Goal: Transaction & Acquisition: Purchase product/service

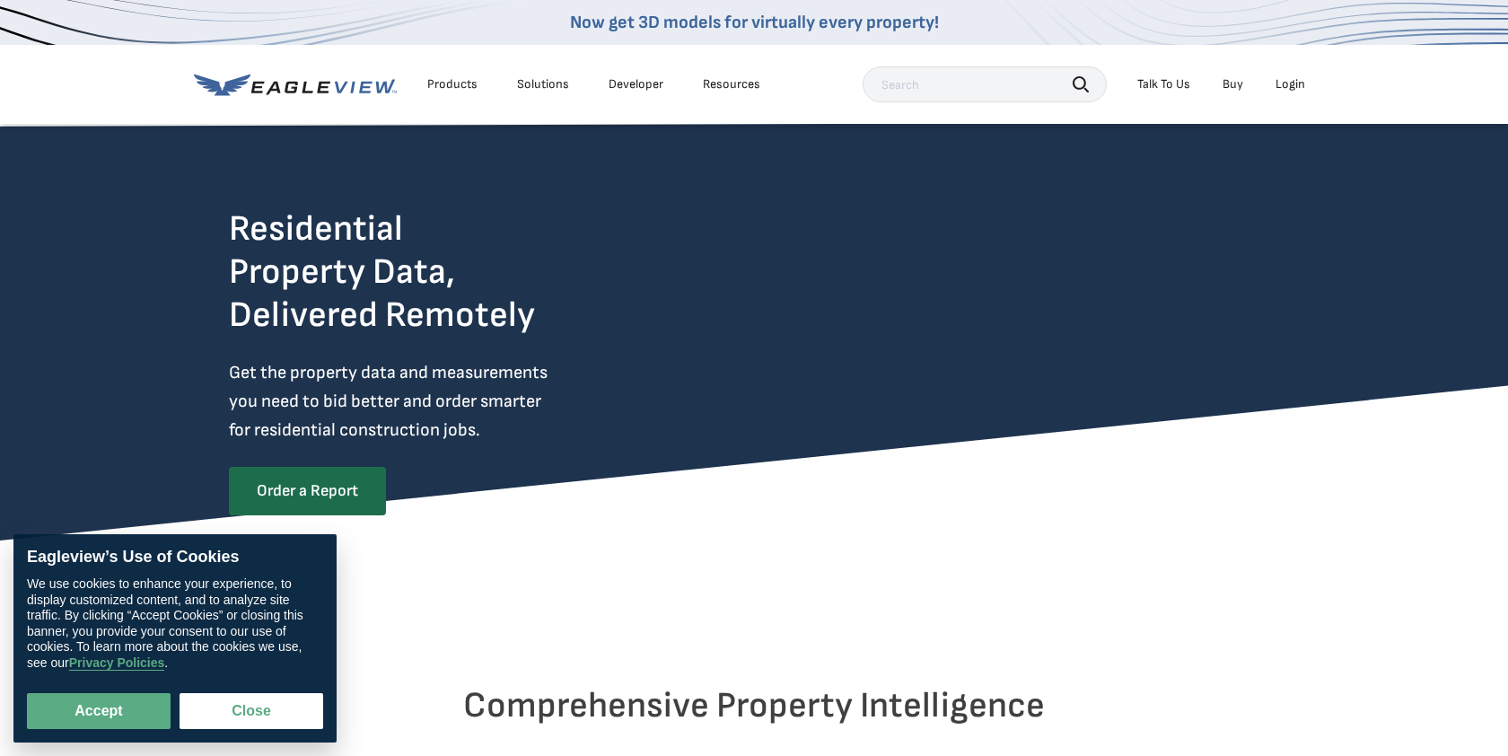
click at [1289, 83] on div "Login" at bounding box center [1291, 84] width 30 height 16
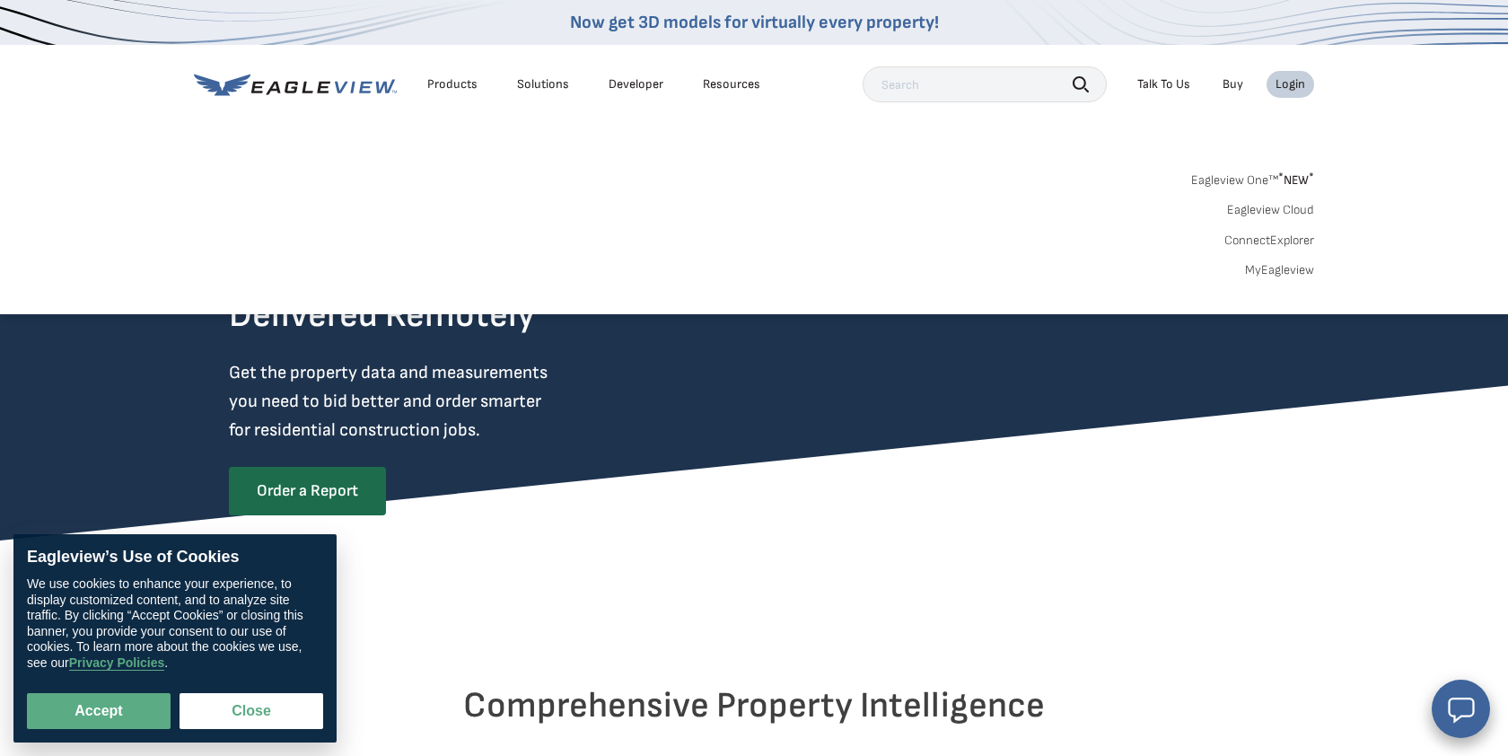
click at [1295, 177] on span "* NEW *" at bounding box center [1296, 179] width 36 height 15
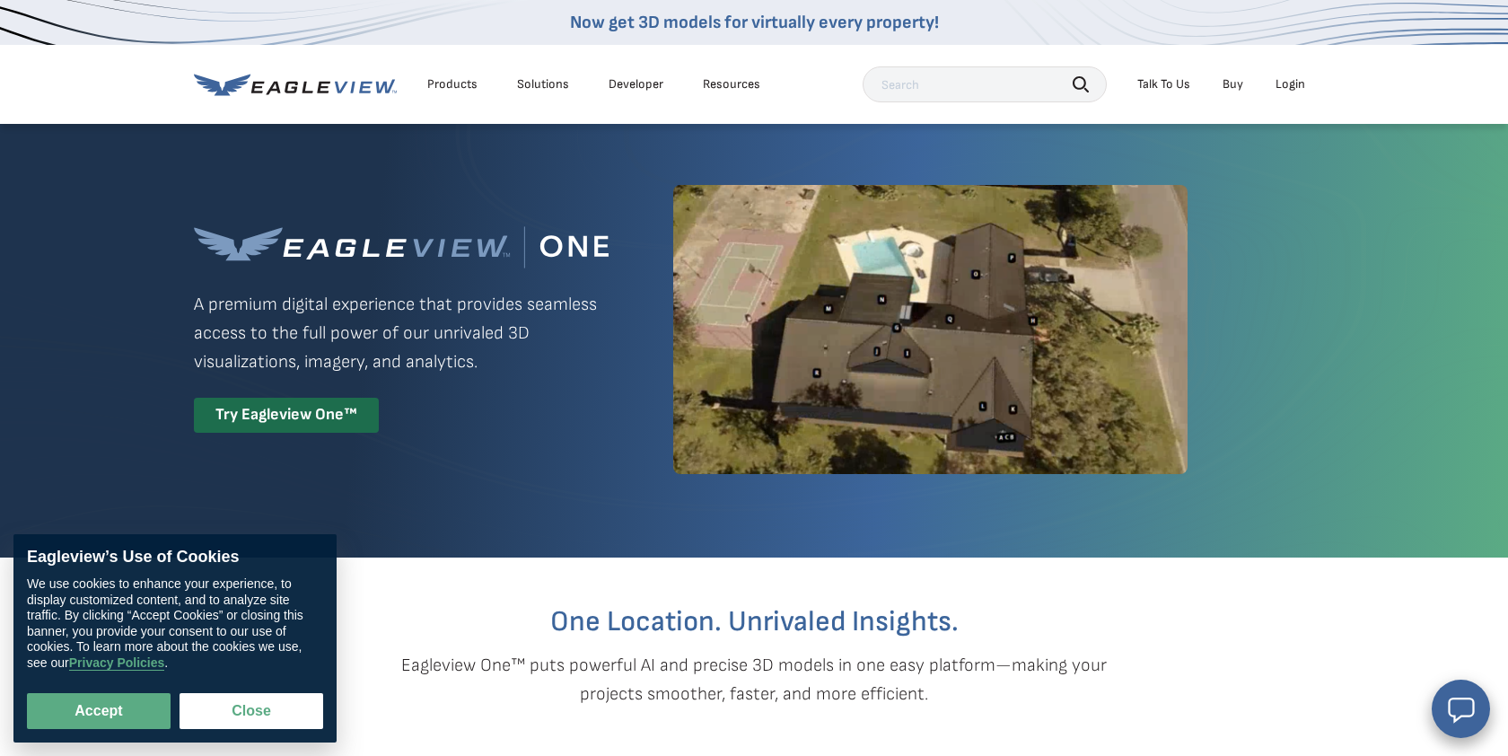
click at [1295, 83] on div "Login" at bounding box center [1291, 84] width 30 height 16
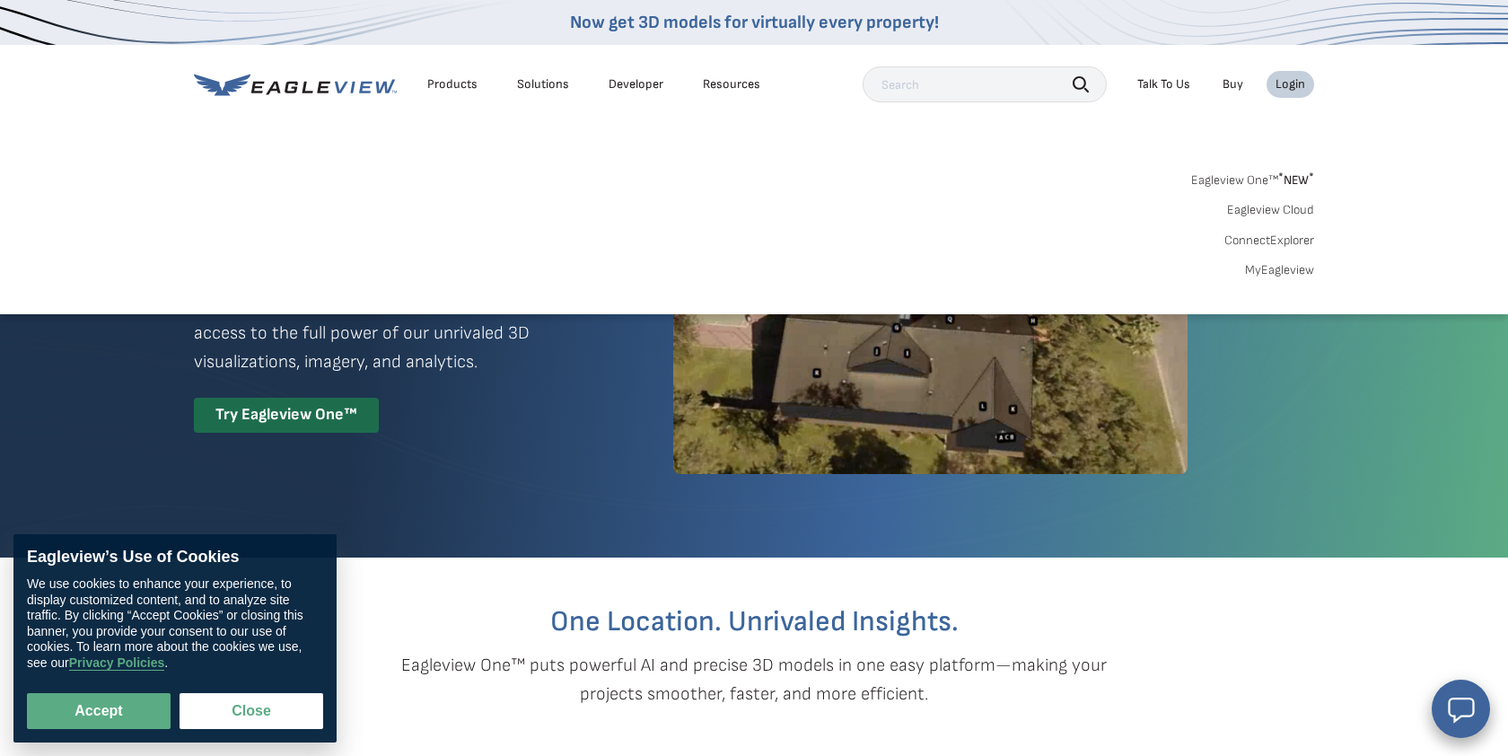
click at [1286, 270] on link "MyEagleview" at bounding box center [1279, 270] width 69 height 16
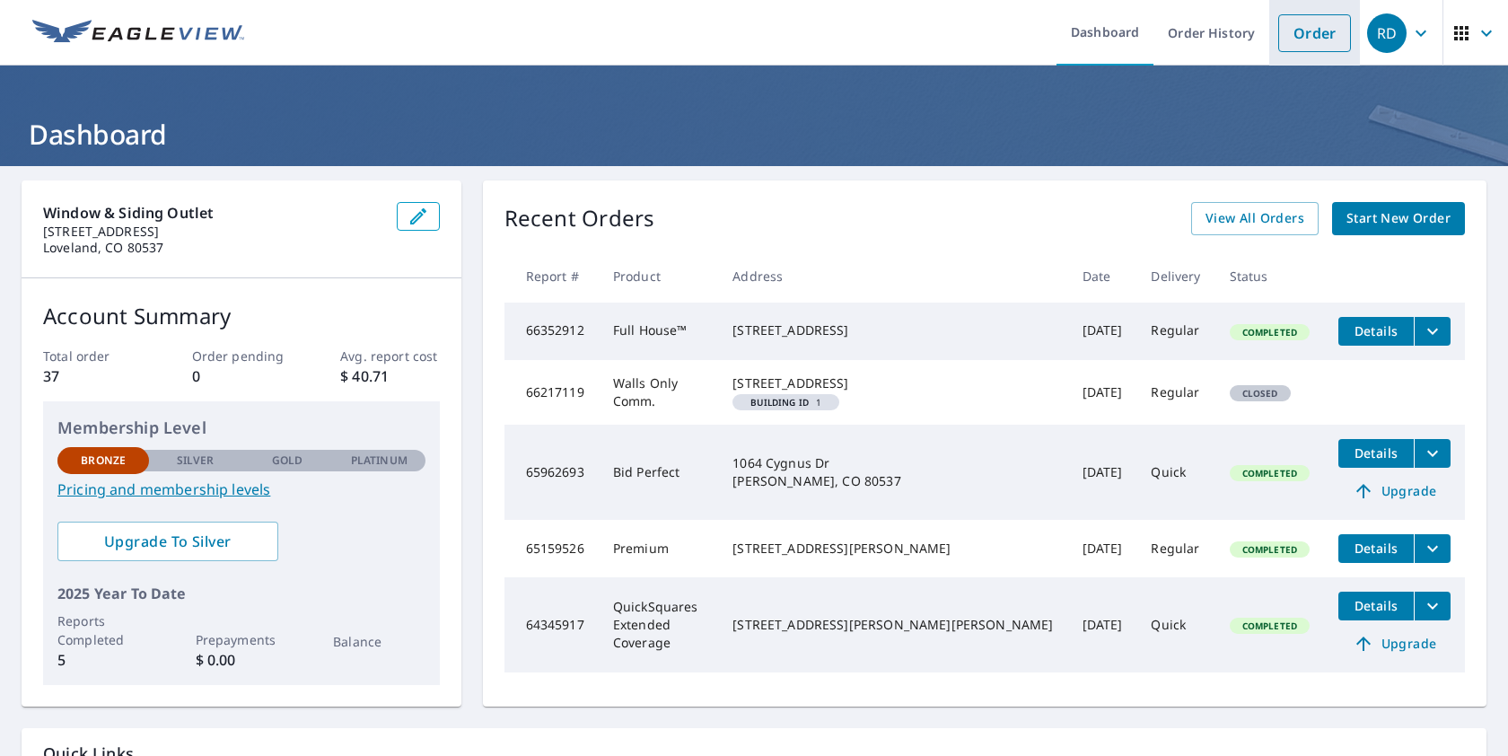
click at [1299, 19] on link "Order" at bounding box center [1314, 33] width 73 height 38
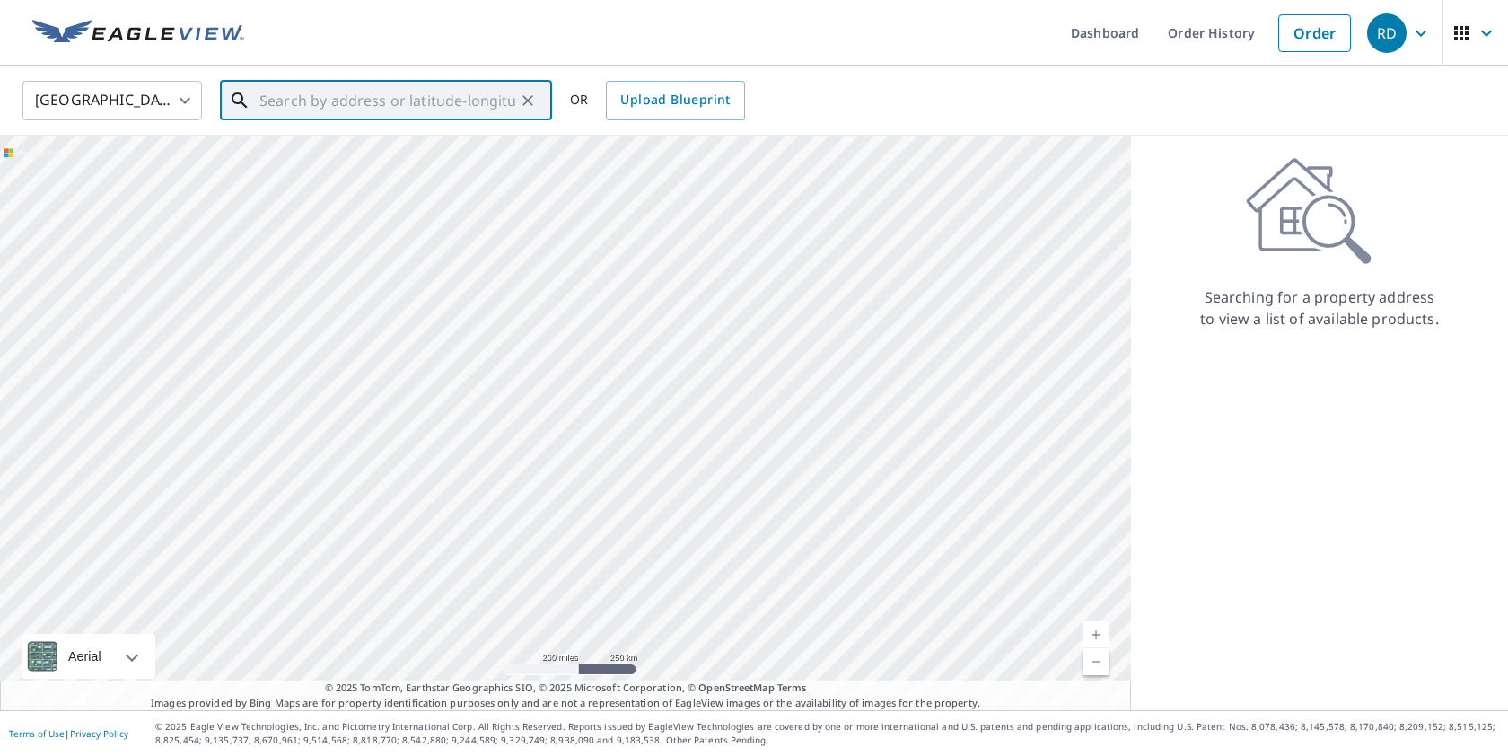
drag, startPoint x: 306, startPoint y: 98, endPoint x: 330, endPoint y: 119, distance: 31.8
click at [306, 98] on input "text" at bounding box center [387, 100] width 256 height 50
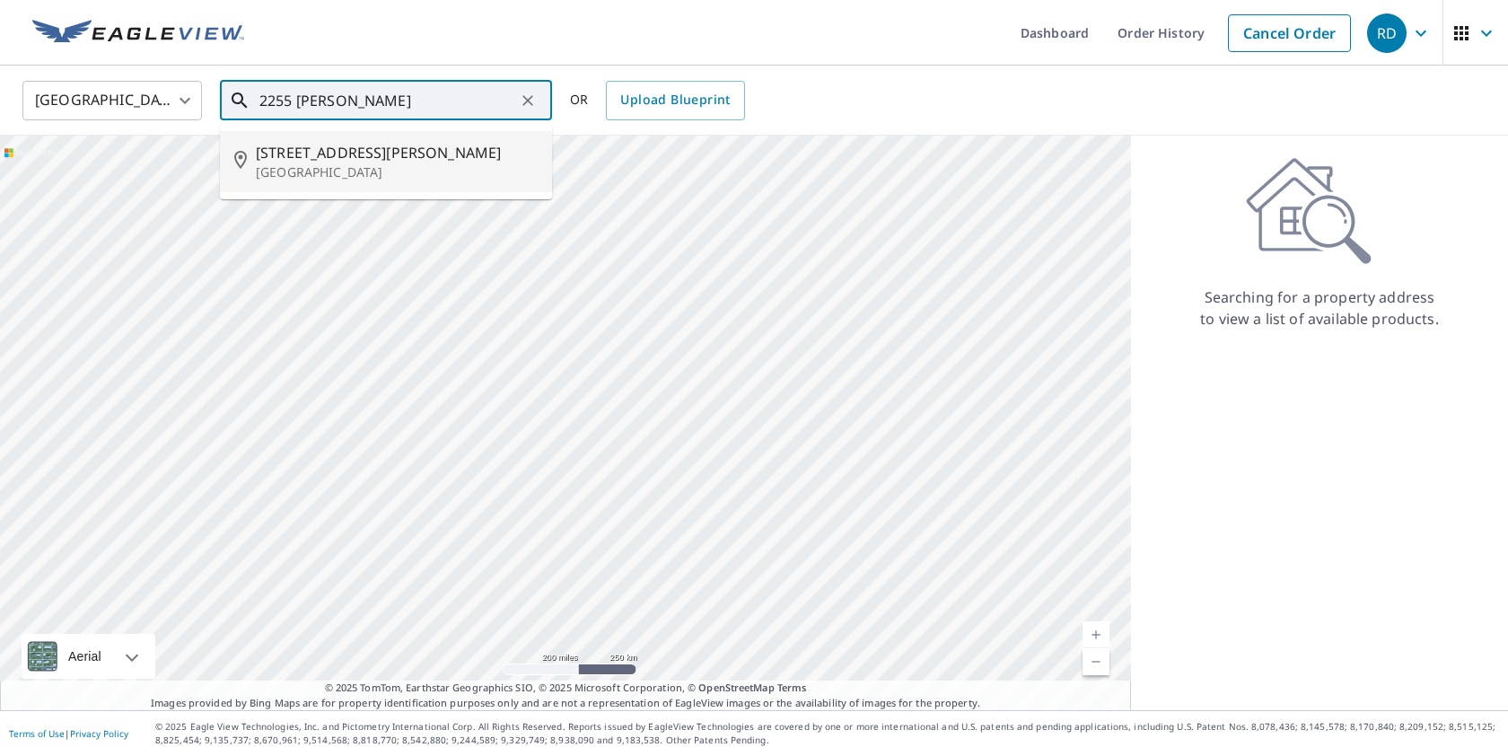
click at [378, 163] on p "[GEOGRAPHIC_DATA]" at bounding box center [397, 172] width 282 height 18
type input "[STREET_ADDRESS][PERSON_NAME]"
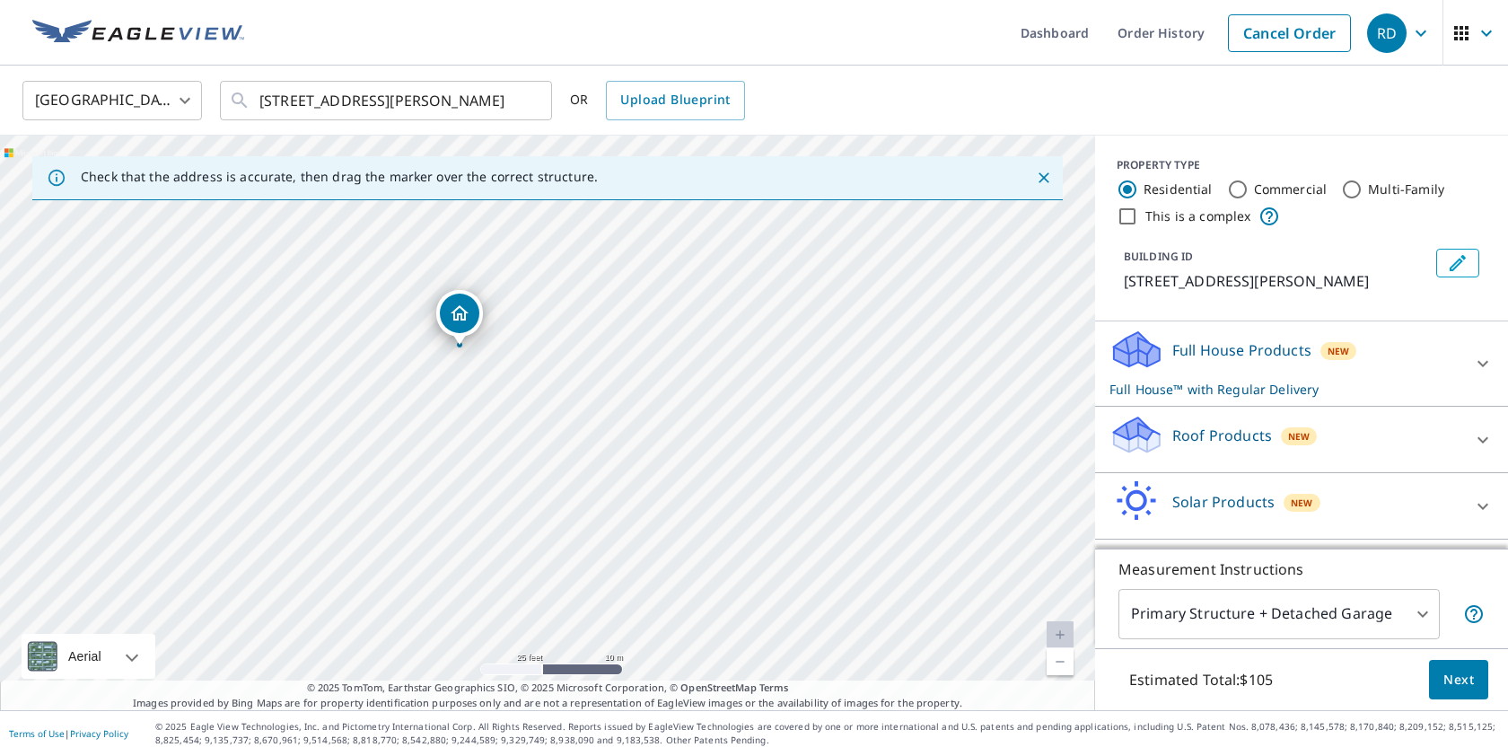
click at [1488, 367] on icon at bounding box center [1483, 364] width 11 height 6
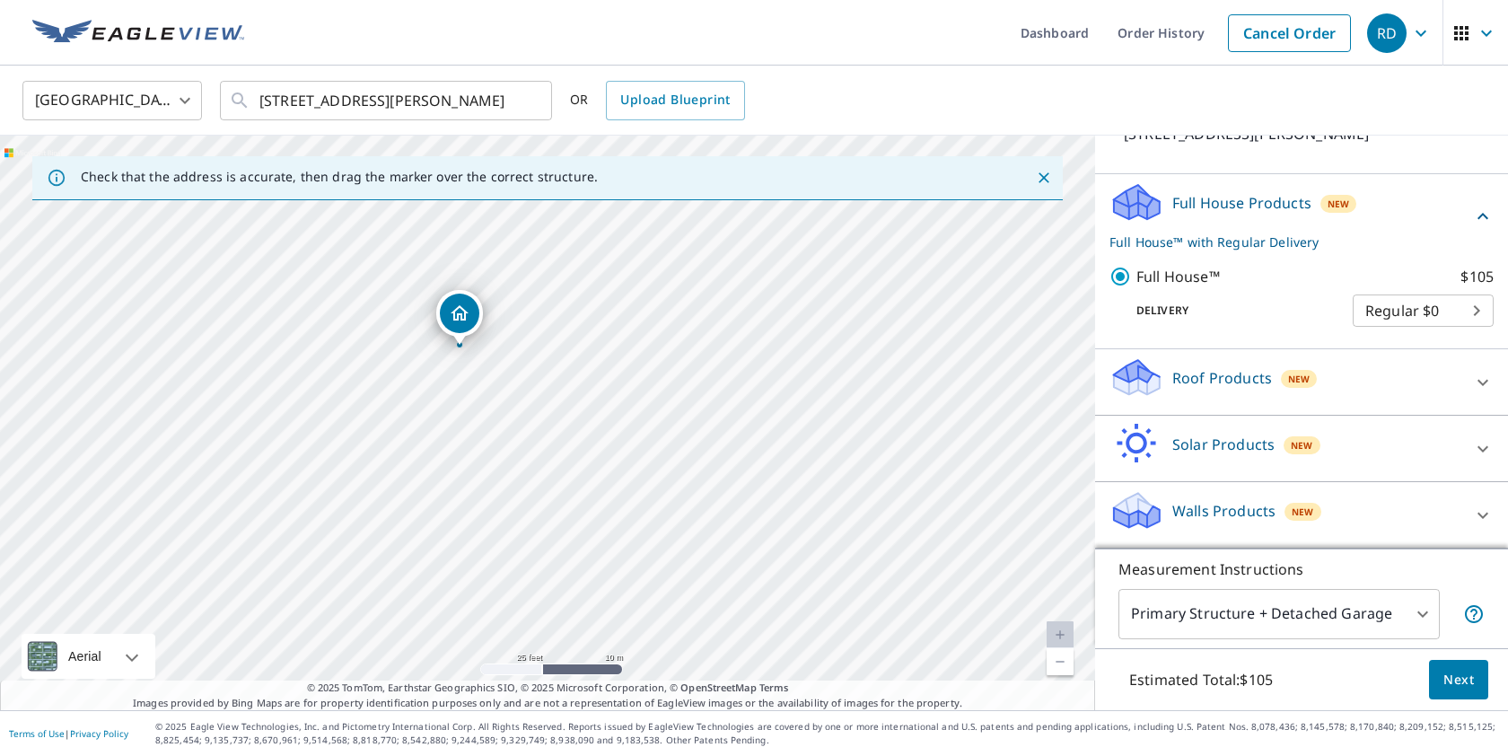
click at [1483, 510] on icon at bounding box center [1483, 516] width 22 height 22
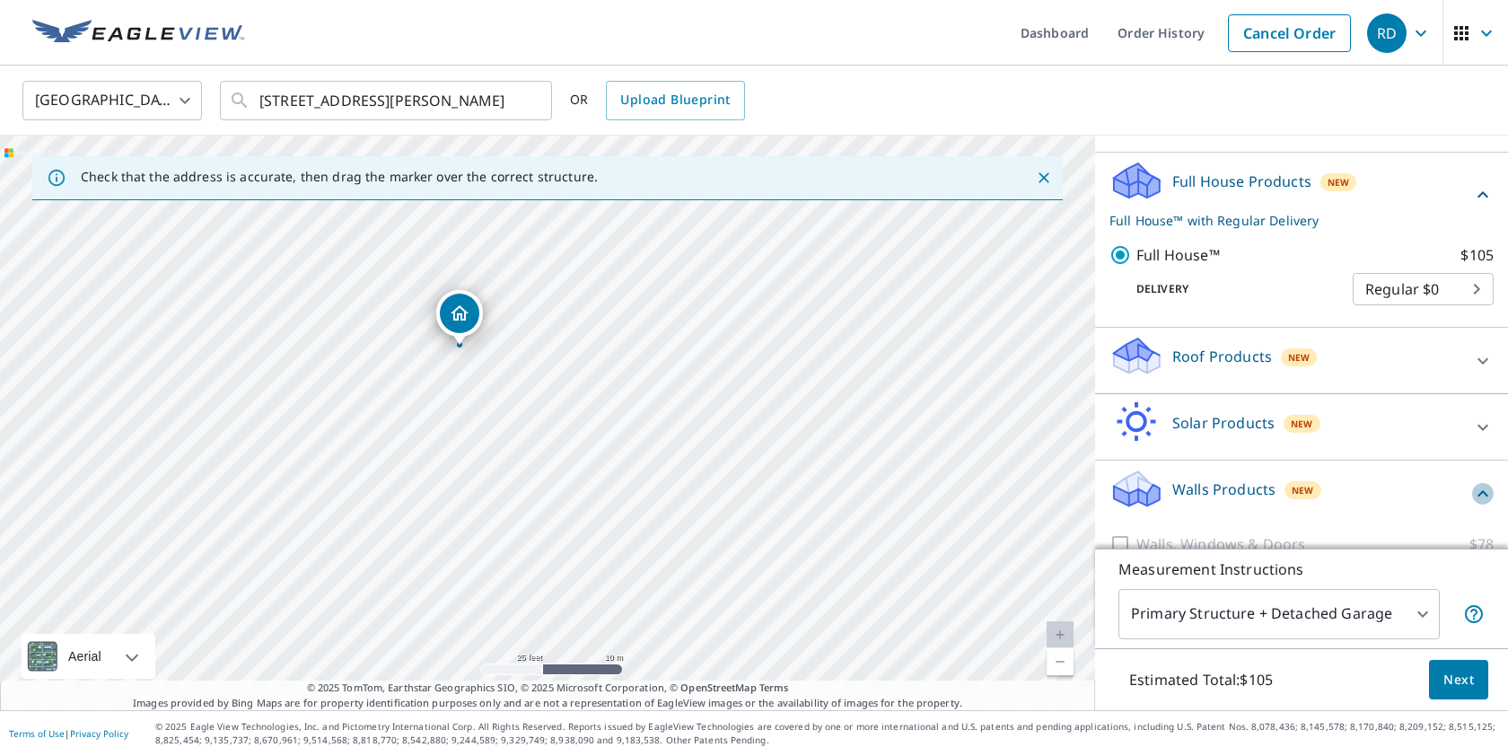
click at [1483, 505] on icon at bounding box center [1483, 494] width 22 height 22
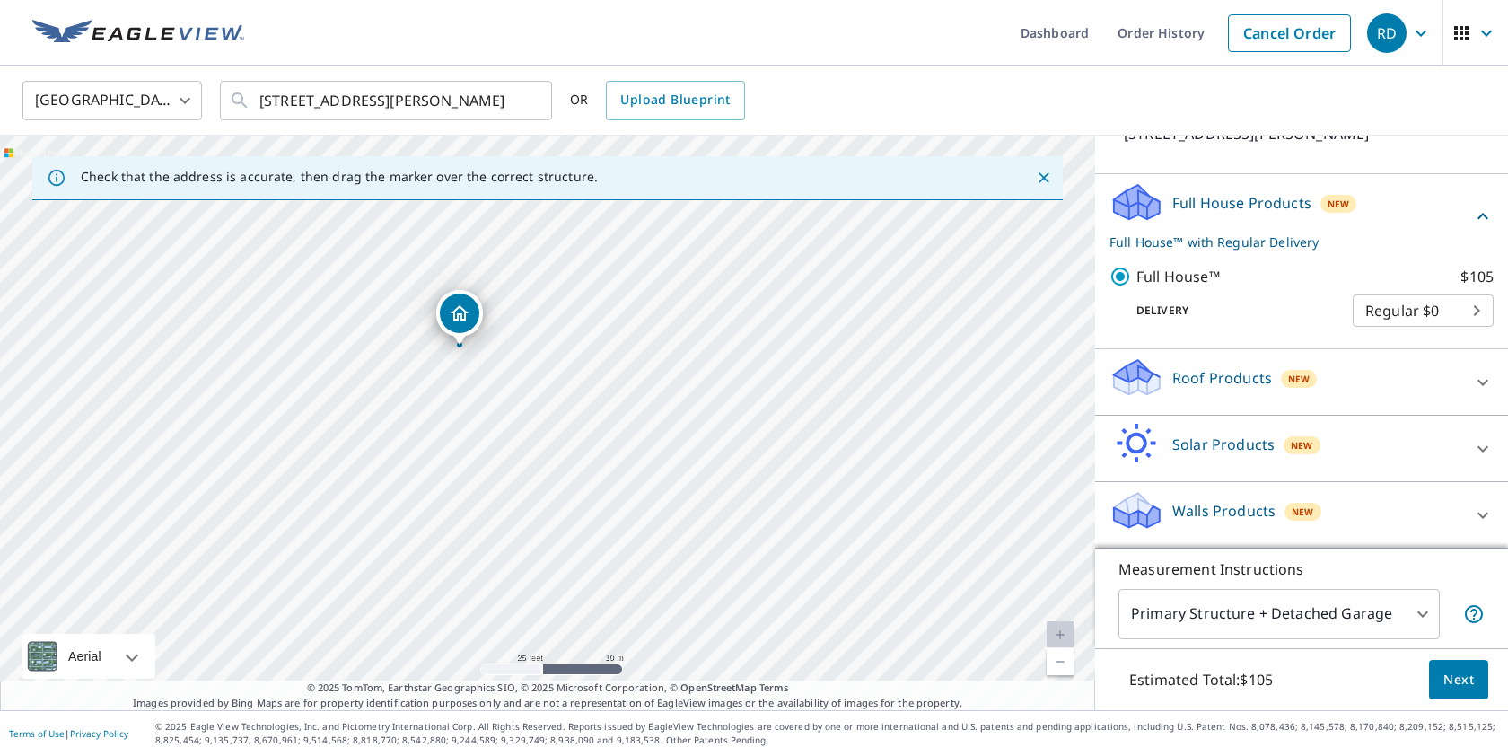
click at [1234, 509] on p "Walls Products" at bounding box center [1223, 511] width 103 height 22
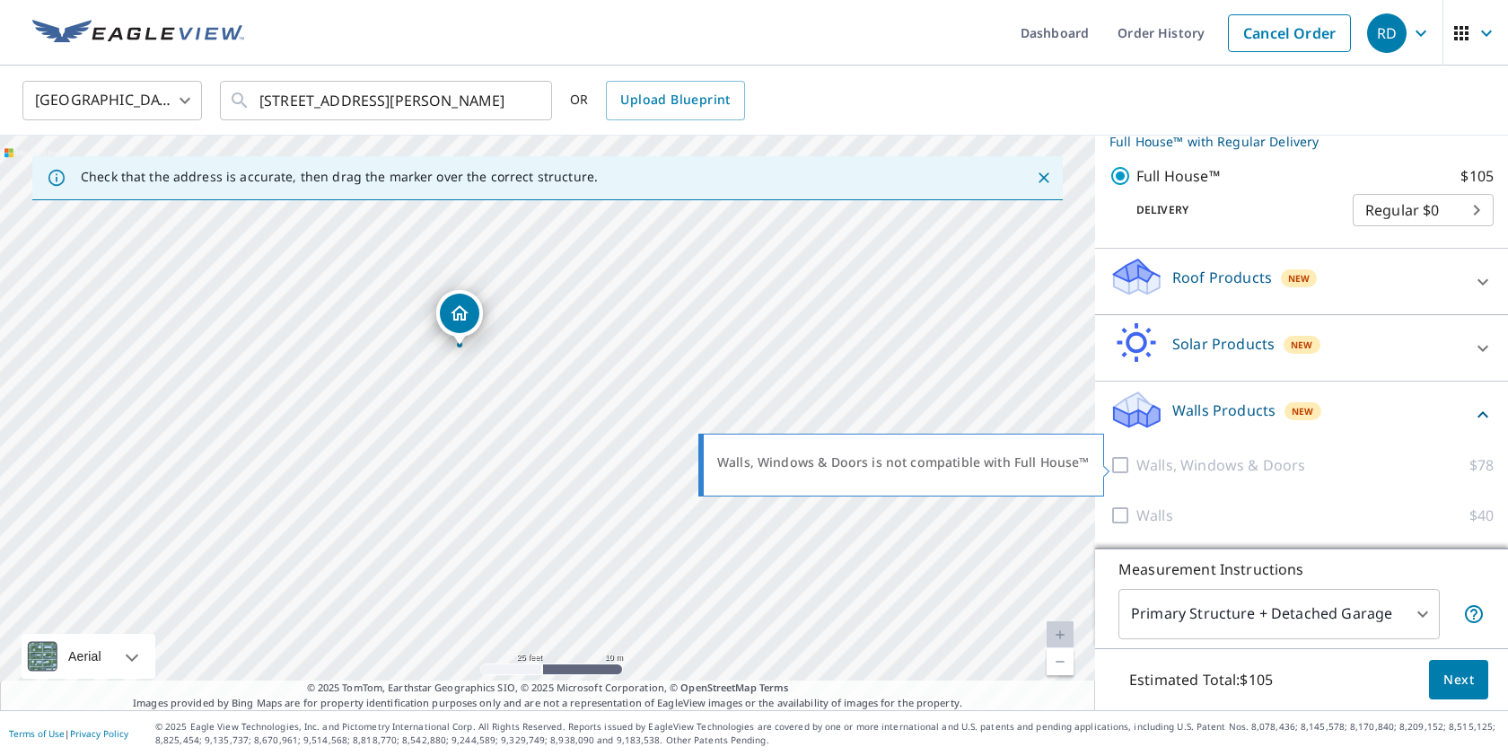
click at [1124, 467] on div at bounding box center [1123, 465] width 27 height 22
click at [1421, 417] on div "Walls Products New" at bounding box center [1291, 414] width 363 height 51
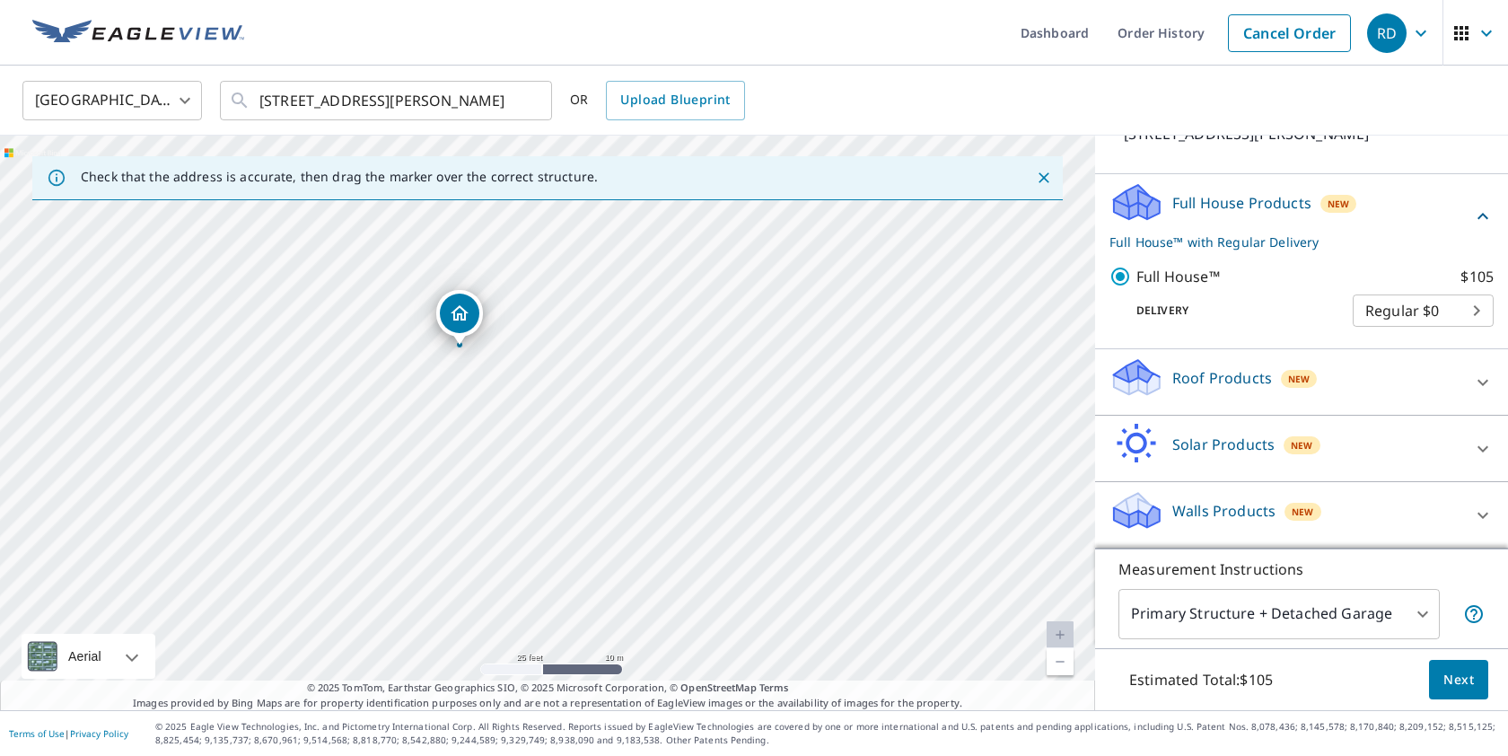
click at [1272, 507] on p "Walls Products" at bounding box center [1223, 511] width 103 height 22
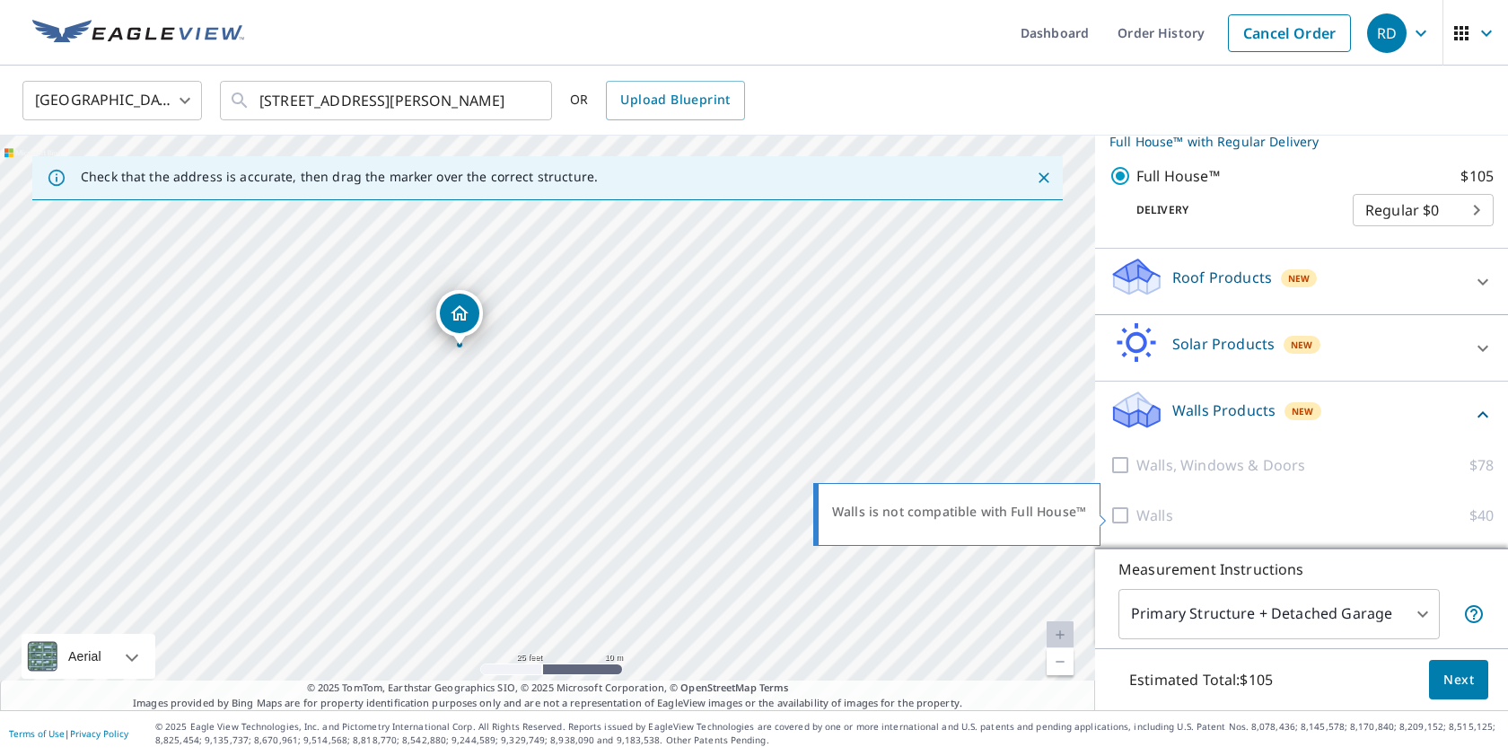
scroll to position [269, 0]
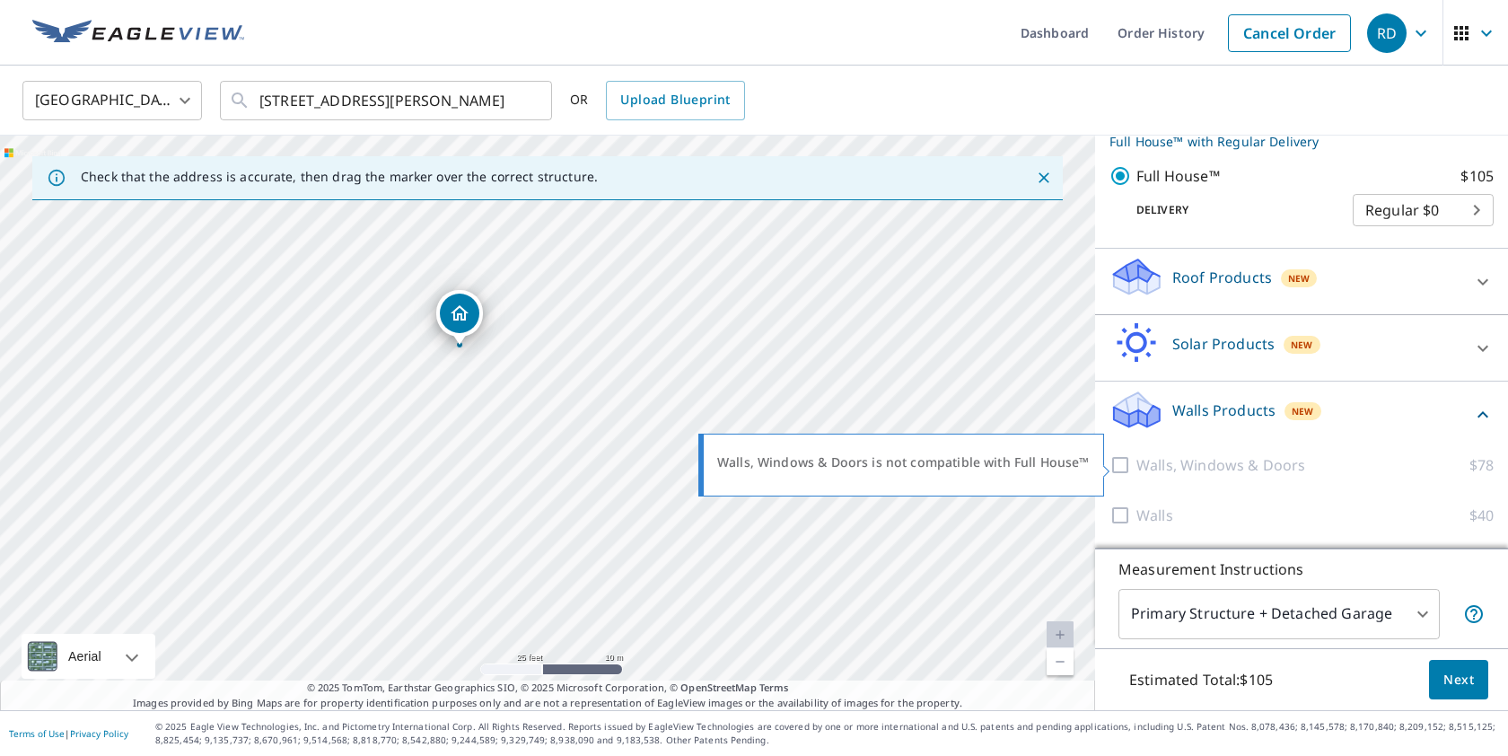
click at [1119, 470] on div at bounding box center [1123, 465] width 27 height 22
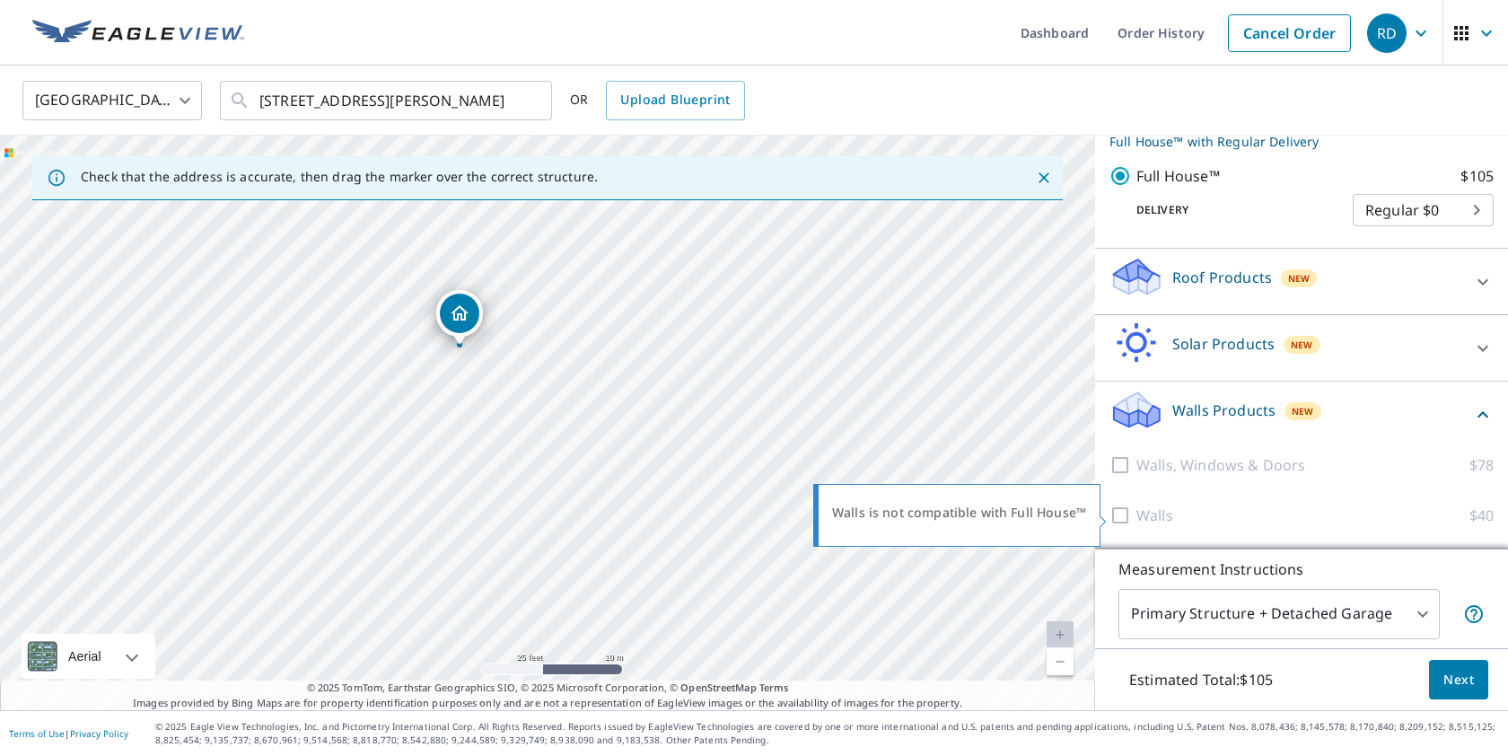
click at [1117, 509] on div at bounding box center [1123, 516] width 27 height 22
click at [1121, 476] on div "Walls, Windows & Doors $78" at bounding box center [1302, 465] width 384 height 50
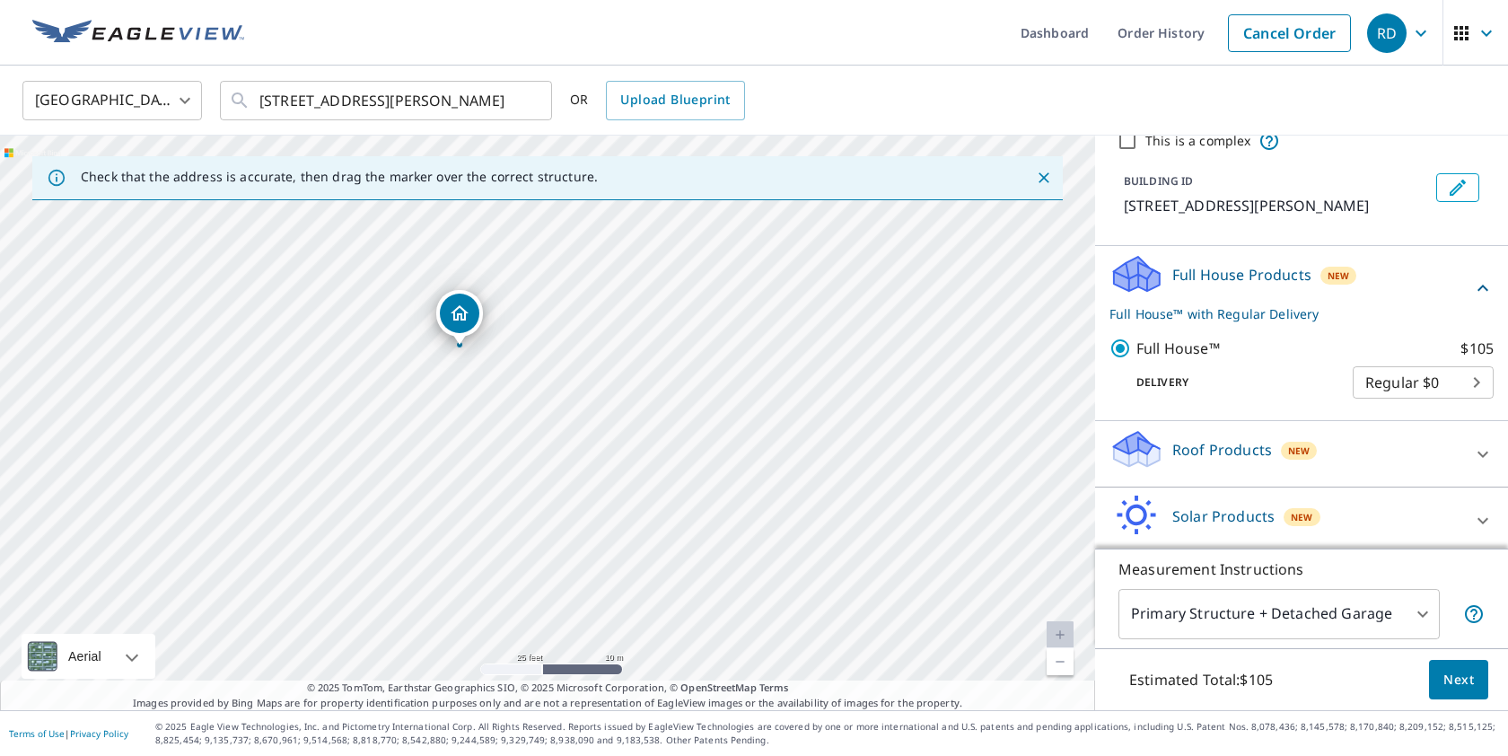
scroll to position [75, 0]
click at [1457, 673] on span "Next" at bounding box center [1459, 680] width 31 height 22
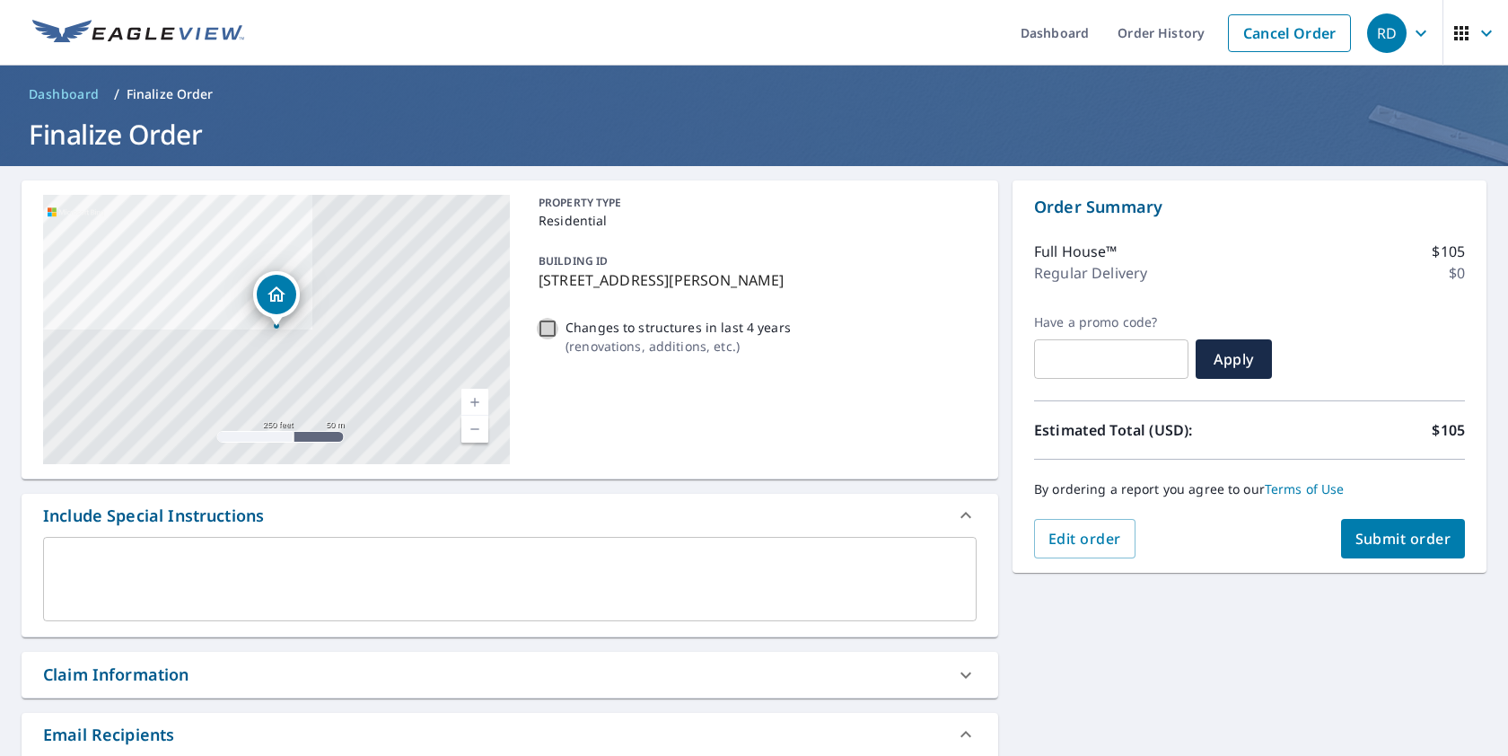
click at [545, 329] on input "Changes to structures in last 4 years ( renovations, additions, etc. )" at bounding box center [548, 329] width 22 height 22
checkbox input "true"
click at [1374, 532] on span "Submit order" at bounding box center [1404, 539] width 96 height 20
checkbox input "true"
